Goal: Task Accomplishment & Management: Manage account settings

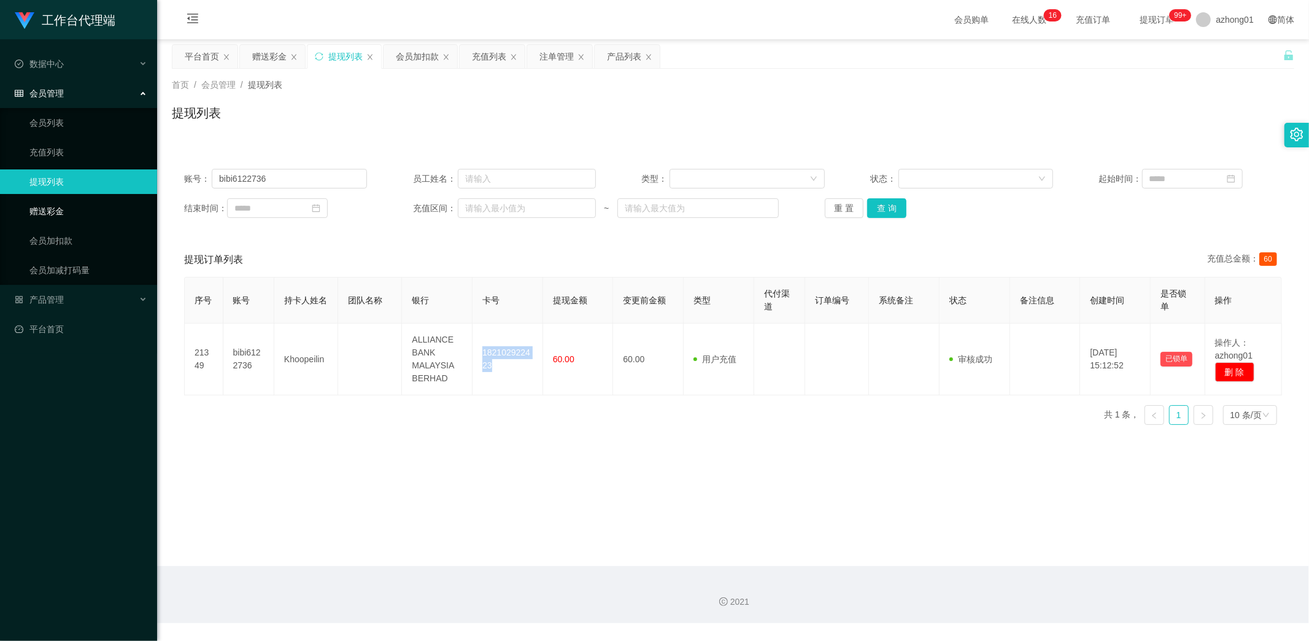
click at [58, 209] on link "赠送彩金" at bounding box center [88, 211] width 118 height 25
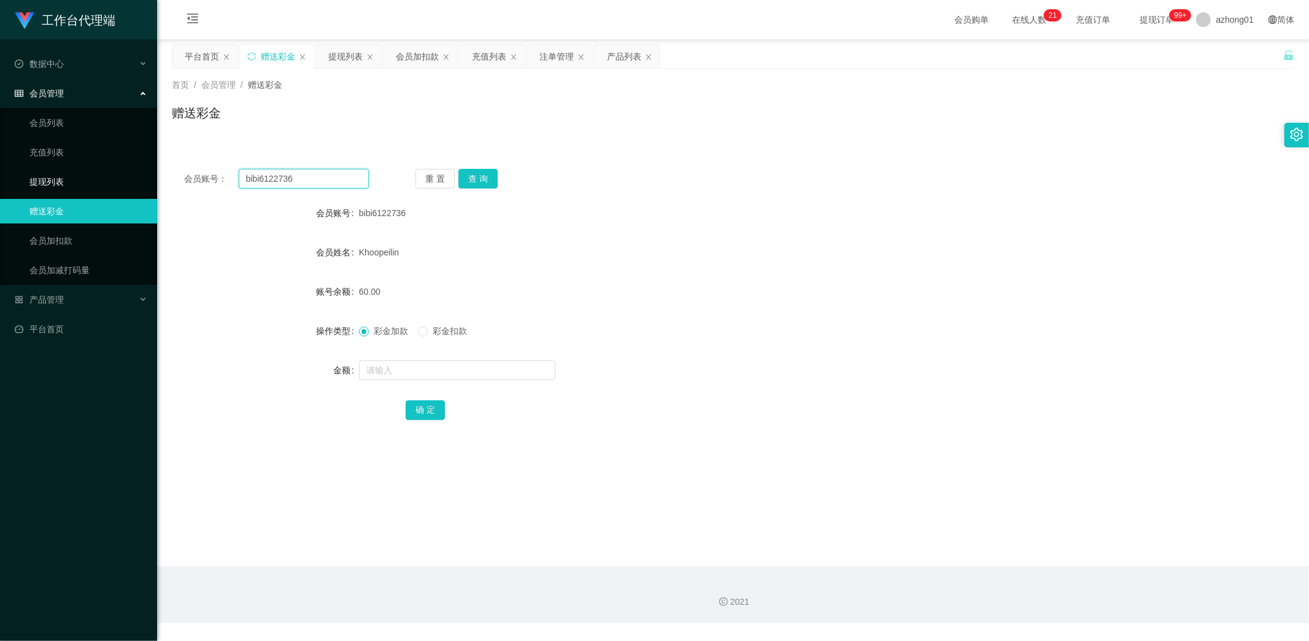
drag, startPoint x: 311, startPoint y: 177, endPoint x: 87, endPoint y: 174, distance: 224.0
click at [77, 169] on section "工作台代理端 数据中心 员工统计 团队统计 会员管理 会员列表 充值列表 提现列表 赠送彩金 会员加扣款 会员加减打码量 产品管理 开奖记录 注单管理 产品列…" at bounding box center [654, 311] width 1309 height 623
paste input "5656128"
type input "5656128"
click at [492, 185] on button "查 询" at bounding box center [477, 179] width 39 height 20
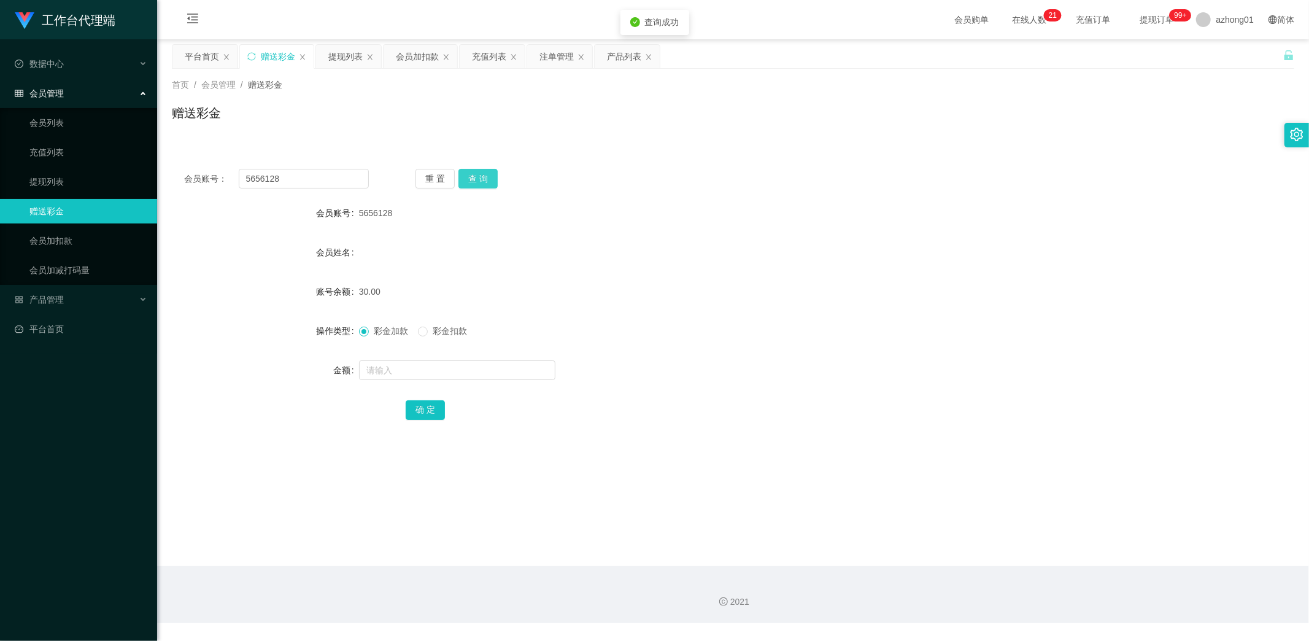
click at [477, 180] on button "查 询" at bounding box center [477, 179] width 39 height 20
click at [483, 180] on button "查 询" at bounding box center [477, 179] width 39 height 20
drag, startPoint x: 272, startPoint y: 173, endPoint x: 161, endPoint y: 161, distance: 111.7
click at [161, 161] on main "关闭左侧 关闭右侧 关闭其它 刷新页面 平台首页 赠送彩金 提现列表 会员加扣款 充值列表 注单管理 产品列表 首页 / 会员管理 / 赠送彩金 / 赠送彩金…" at bounding box center [733, 302] width 1152 height 526
click at [480, 174] on button "查 询" at bounding box center [477, 179] width 39 height 20
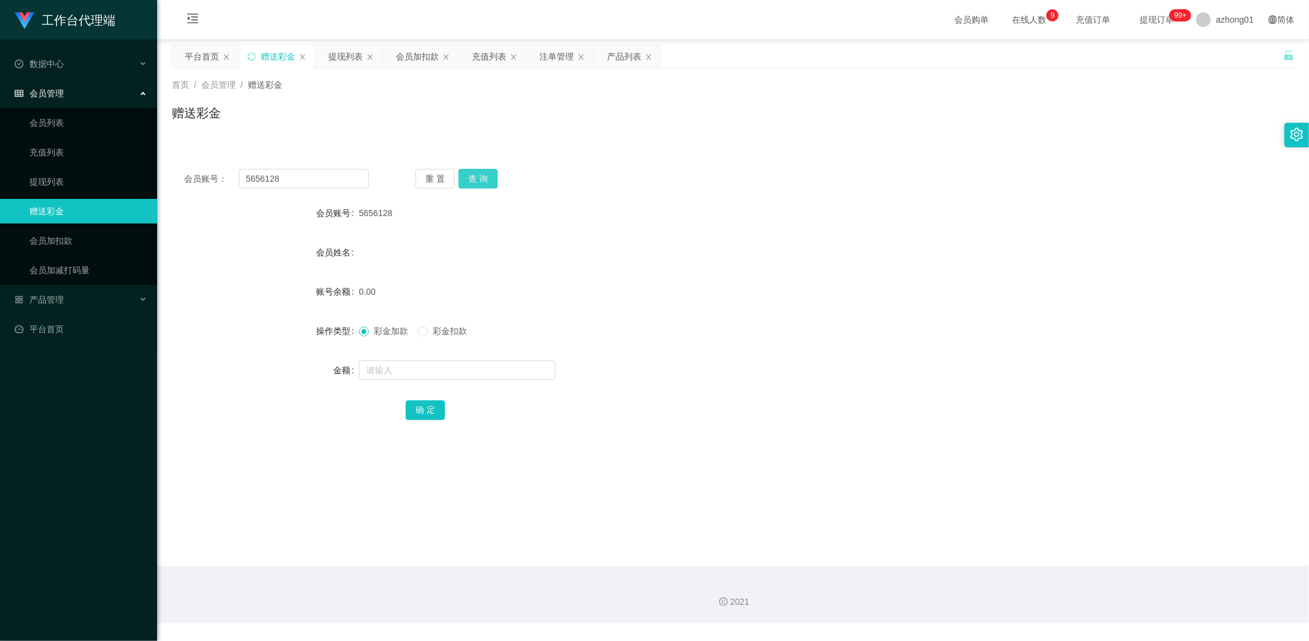
click at [475, 183] on button "查 询" at bounding box center [477, 179] width 39 height 20
click at [475, 175] on button "查 询" at bounding box center [477, 179] width 39 height 20
click at [485, 175] on button "查 询" at bounding box center [484, 179] width 53 height 20
click at [485, 175] on div "重 置 查 询" at bounding box center [507, 179] width 185 height 20
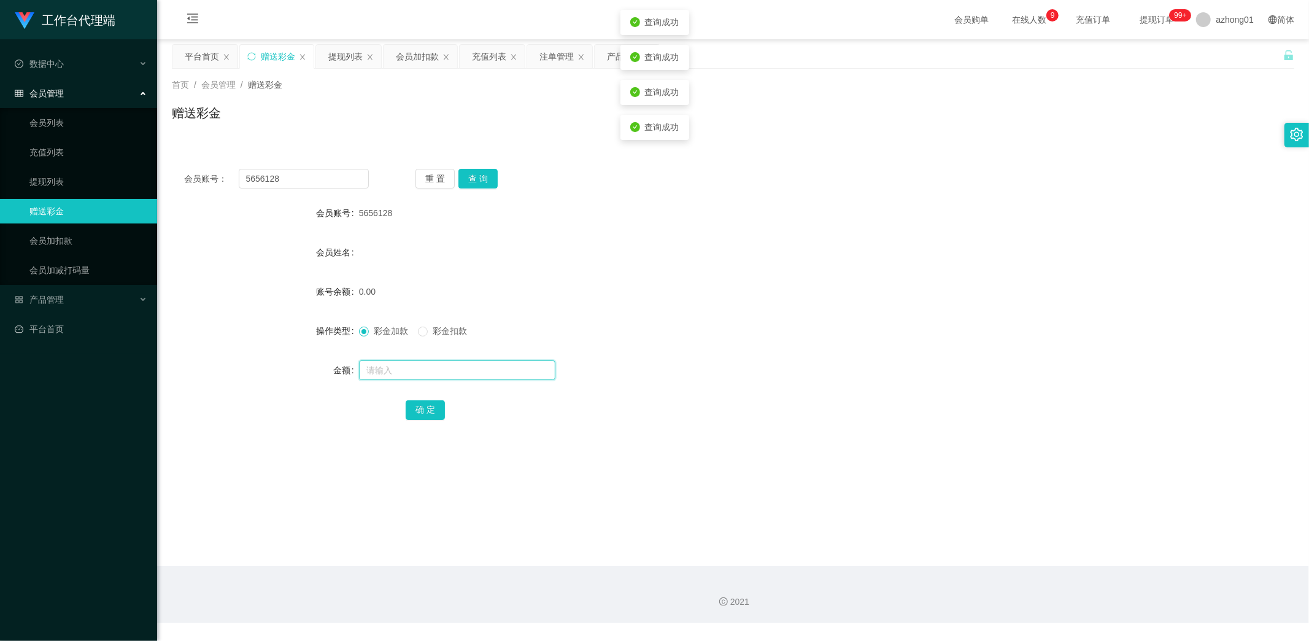
click at [415, 369] on input "text" at bounding box center [457, 370] width 196 height 20
type input "60"
click at [420, 403] on button "确 定" at bounding box center [425, 410] width 39 height 20
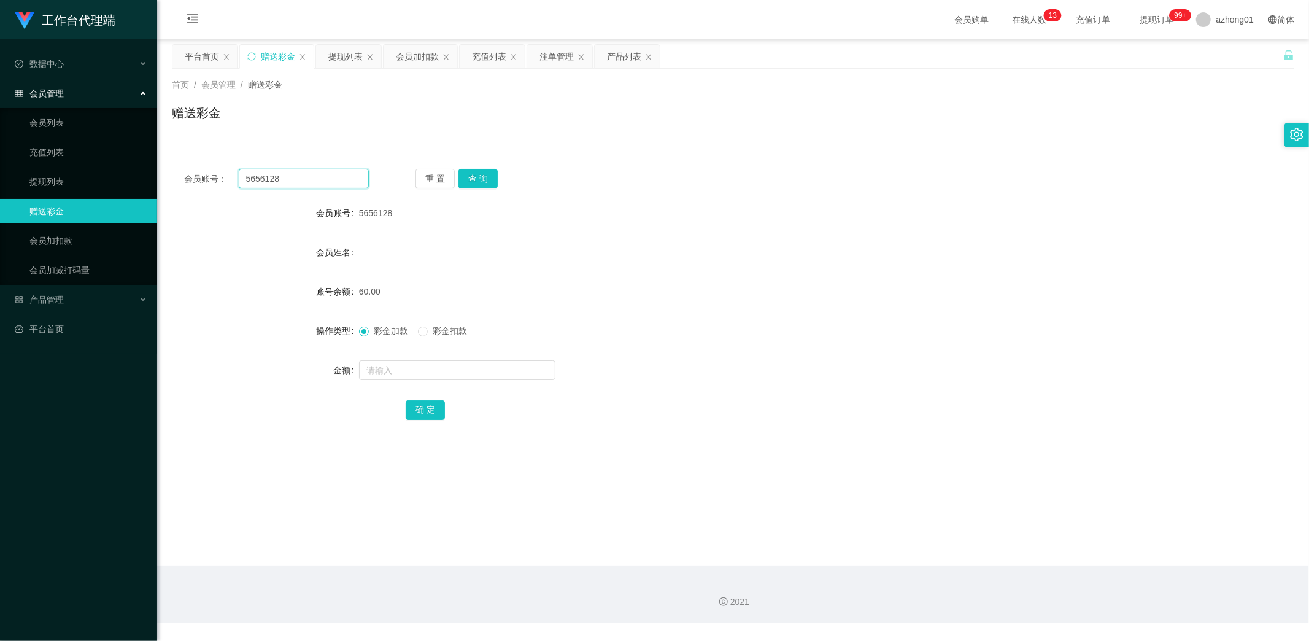
drag, startPoint x: 301, startPoint y: 175, endPoint x: 190, endPoint y: 172, distance: 111.1
click at [191, 172] on div "会员账号： 5656128" at bounding box center [276, 179] width 185 height 20
paste input "text"
type input "5656128"
click at [475, 175] on button "查 询" at bounding box center [477, 179] width 39 height 20
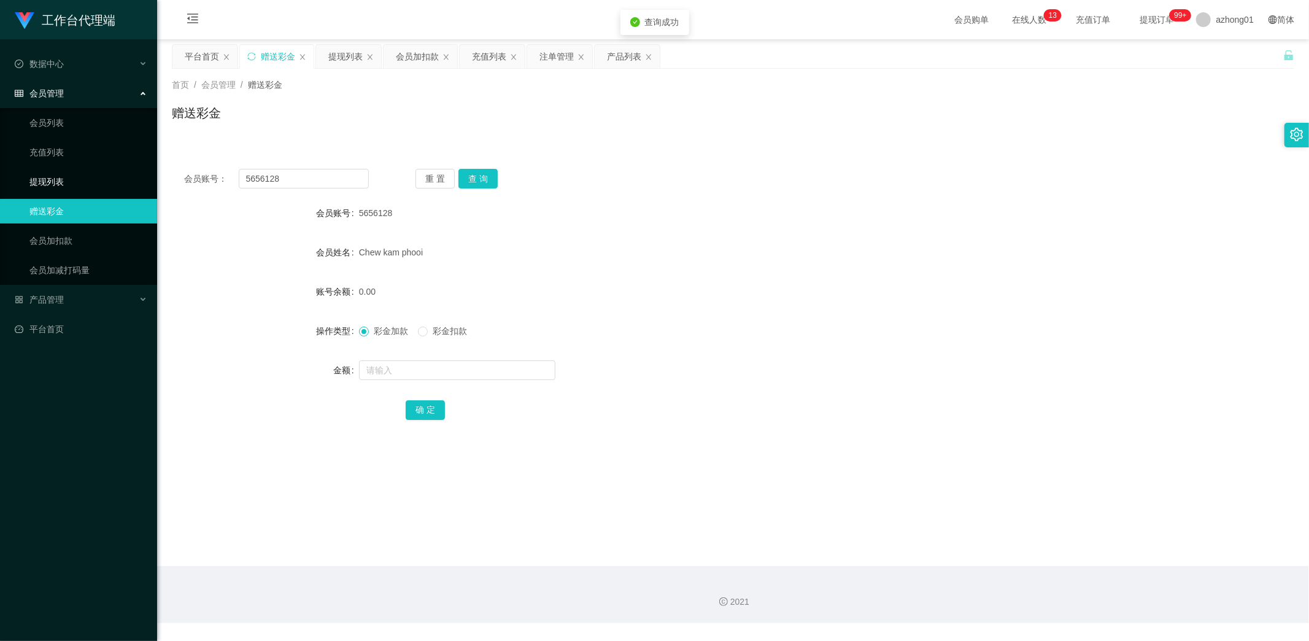
click at [66, 184] on link "提现列表" at bounding box center [88, 181] width 118 height 25
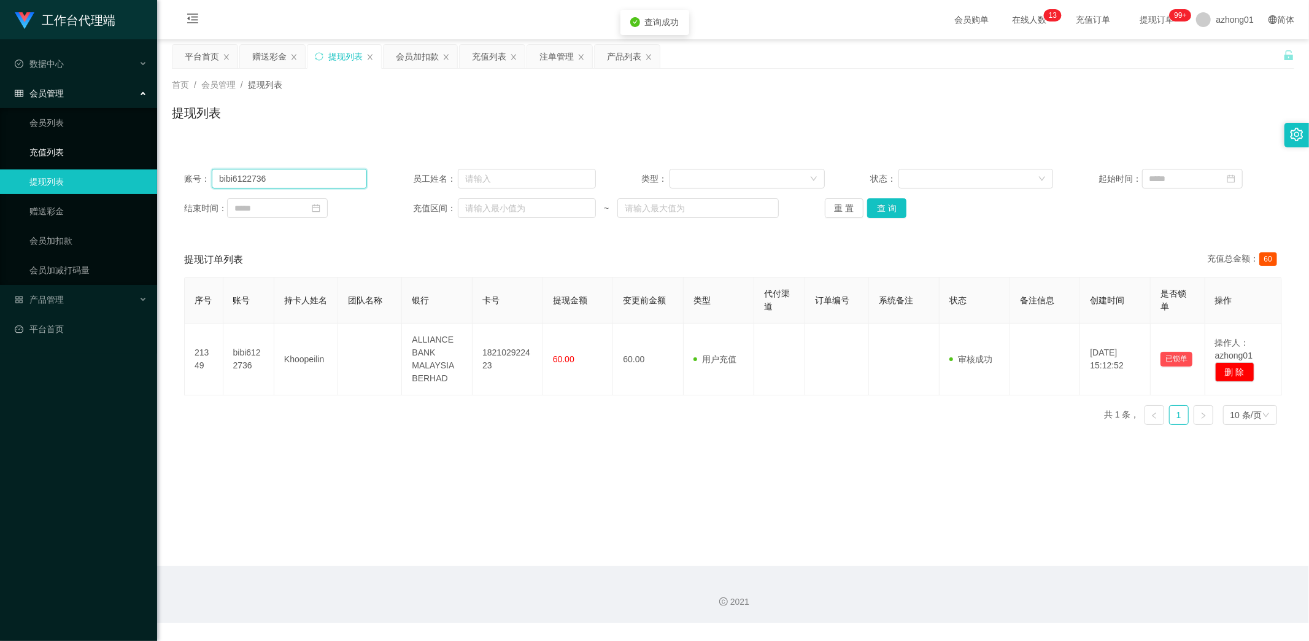
drag, startPoint x: 290, startPoint y: 174, endPoint x: 137, endPoint y: 163, distance: 153.8
click at [144, 164] on section "工作台代理端 数据中心 员工统计 团队统计 会员管理 会员列表 充值列表 提现列表 赠送彩金 会员加扣款 会员加减打码量 产品管理 开奖记录 注单管理 产品列…" at bounding box center [654, 311] width 1309 height 623
paste input "5656128"
type input "5656128"
click at [881, 206] on button "查 询" at bounding box center [886, 208] width 39 height 20
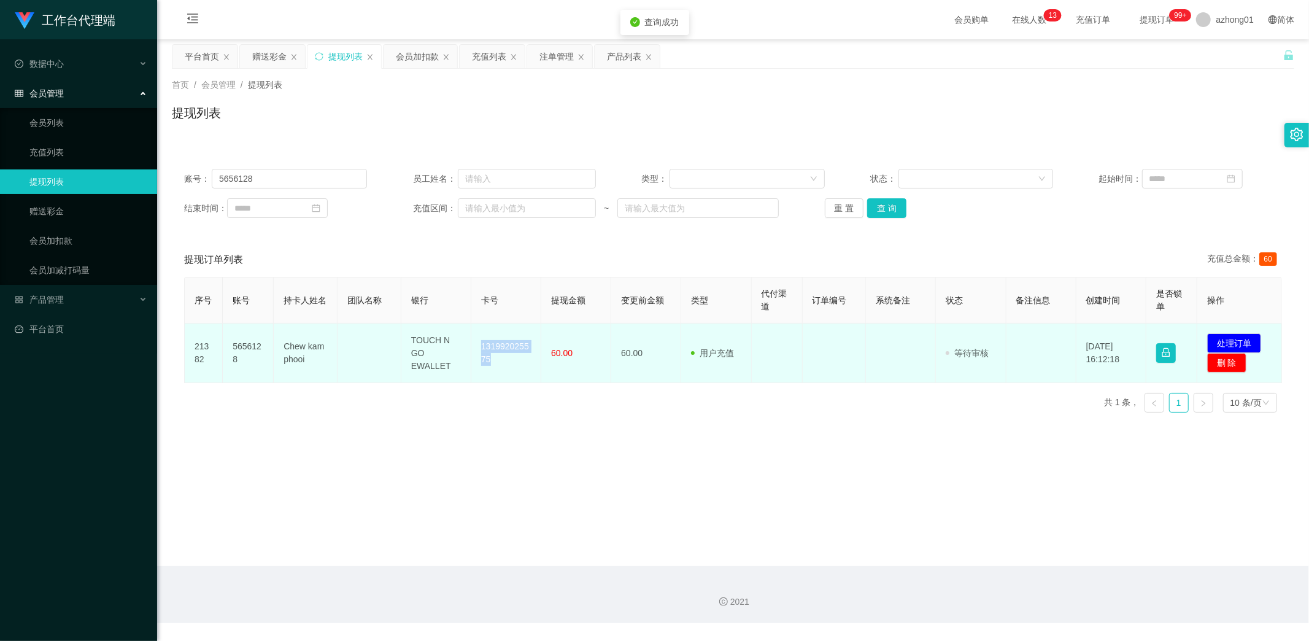
drag, startPoint x: 476, startPoint y: 346, endPoint x: 501, endPoint y: 367, distance: 32.2
click at [501, 367] on td "131992025575" at bounding box center [506, 353] width 70 height 60
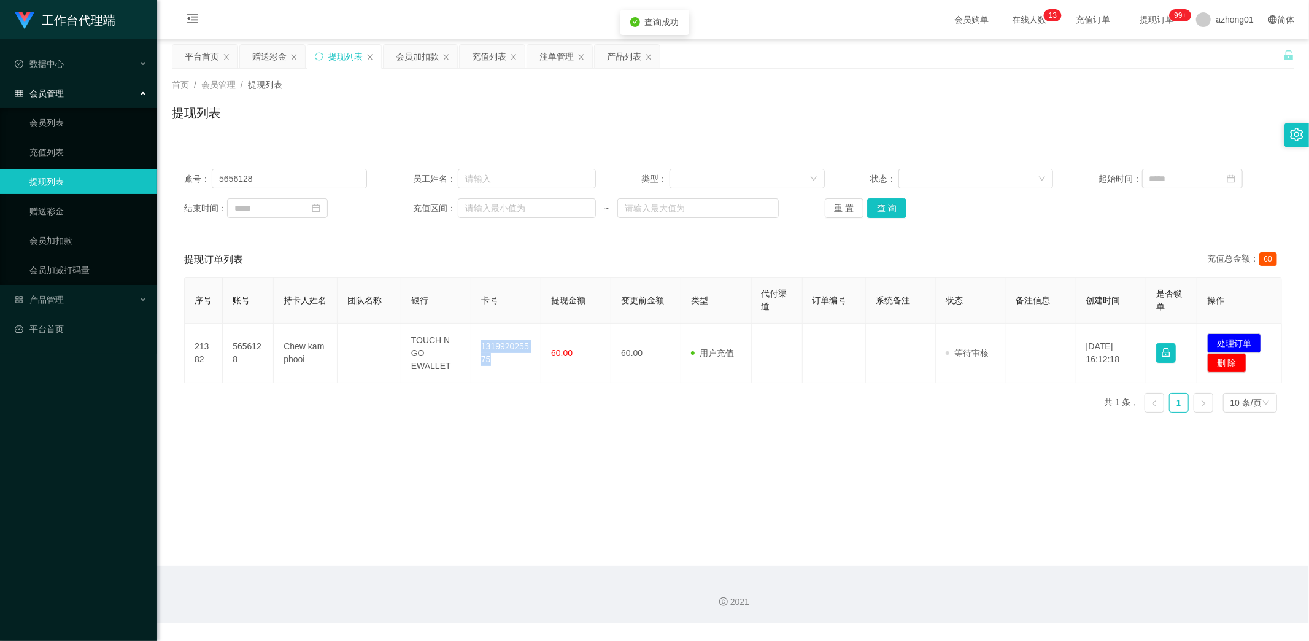
copy td "131992025575"
drag, startPoint x: 1228, startPoint y: 341, endPoint x: 1188, endPoint y: 341, distance: 39.9
click at [1229, 341] on button "处理订单" at bounding box center [1234, 343] width 54 height 20
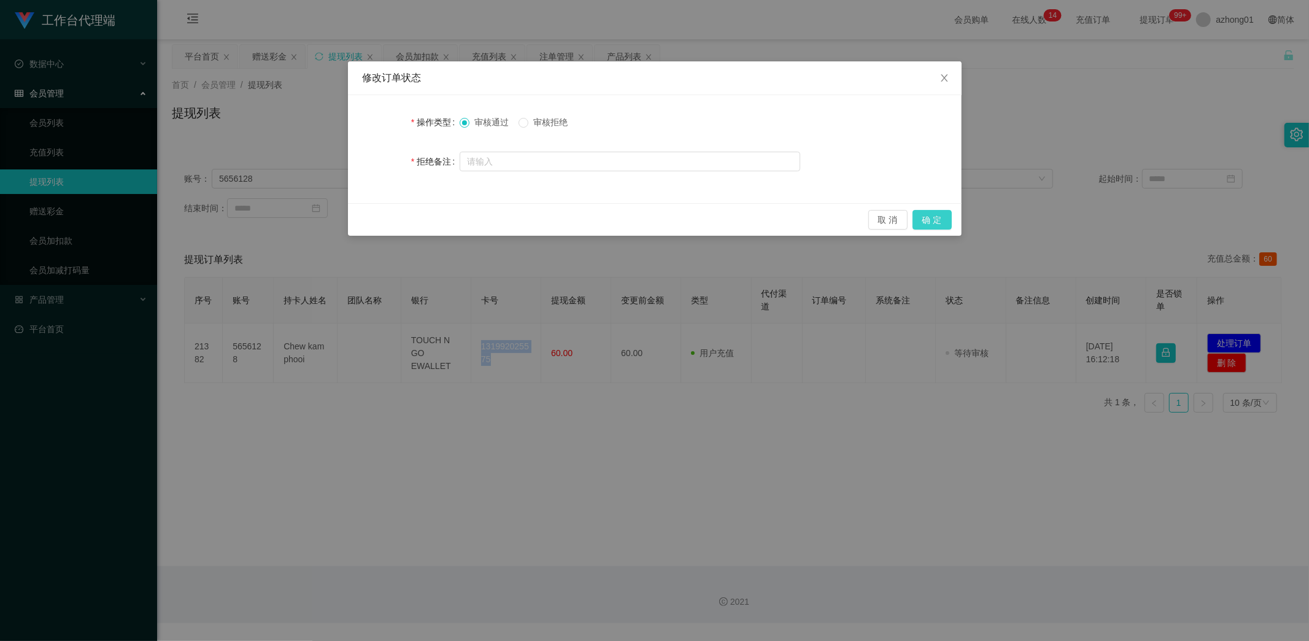
click at [928, 218] on button "确 定" at bounding box center [931, 220] width 39 height 20
